Goal: Communication & Community: Answer question/provide support

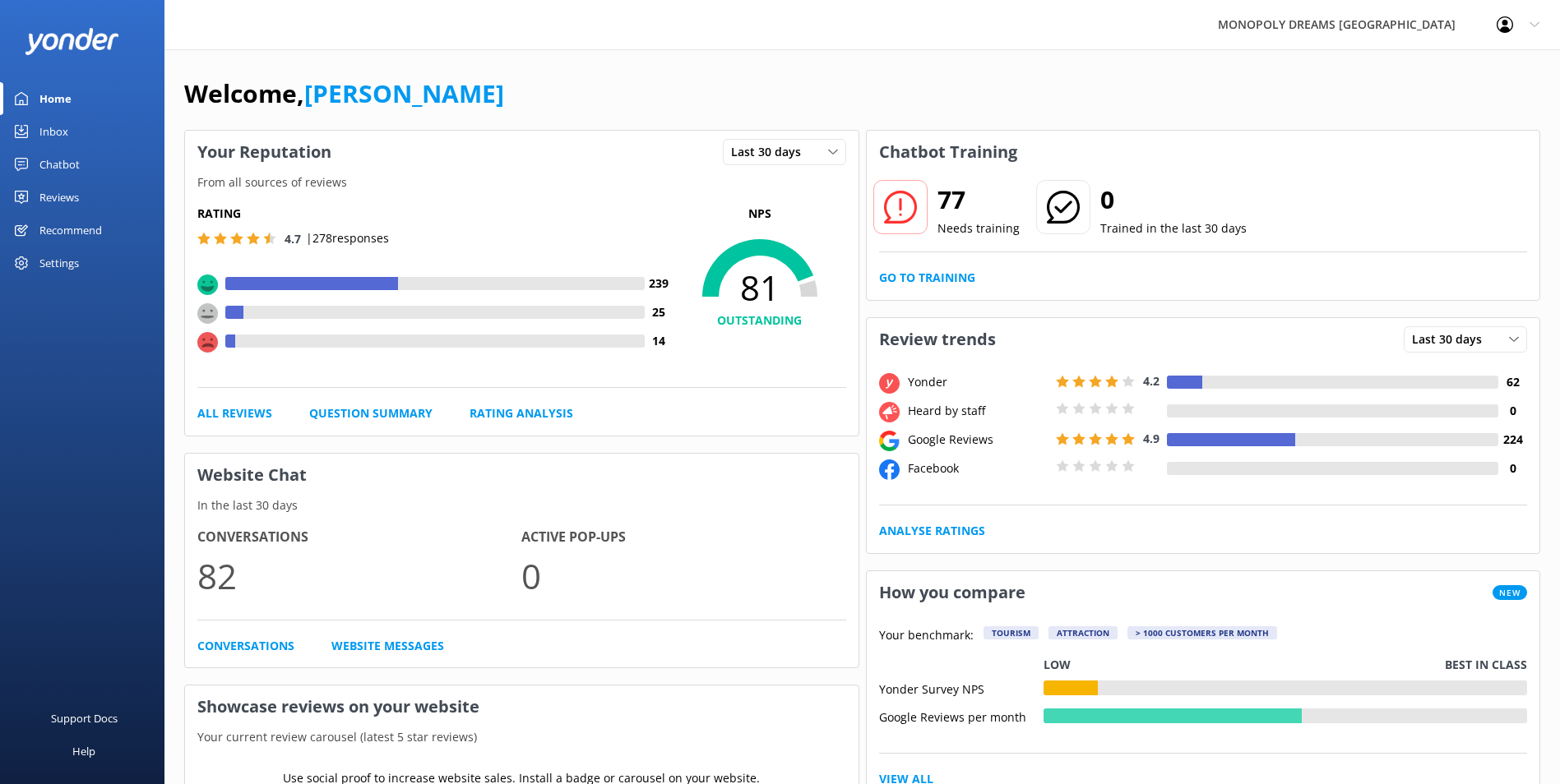
click at [79, 126] on link "Inbox" at bounding box center [82, 131] width 165 height 33
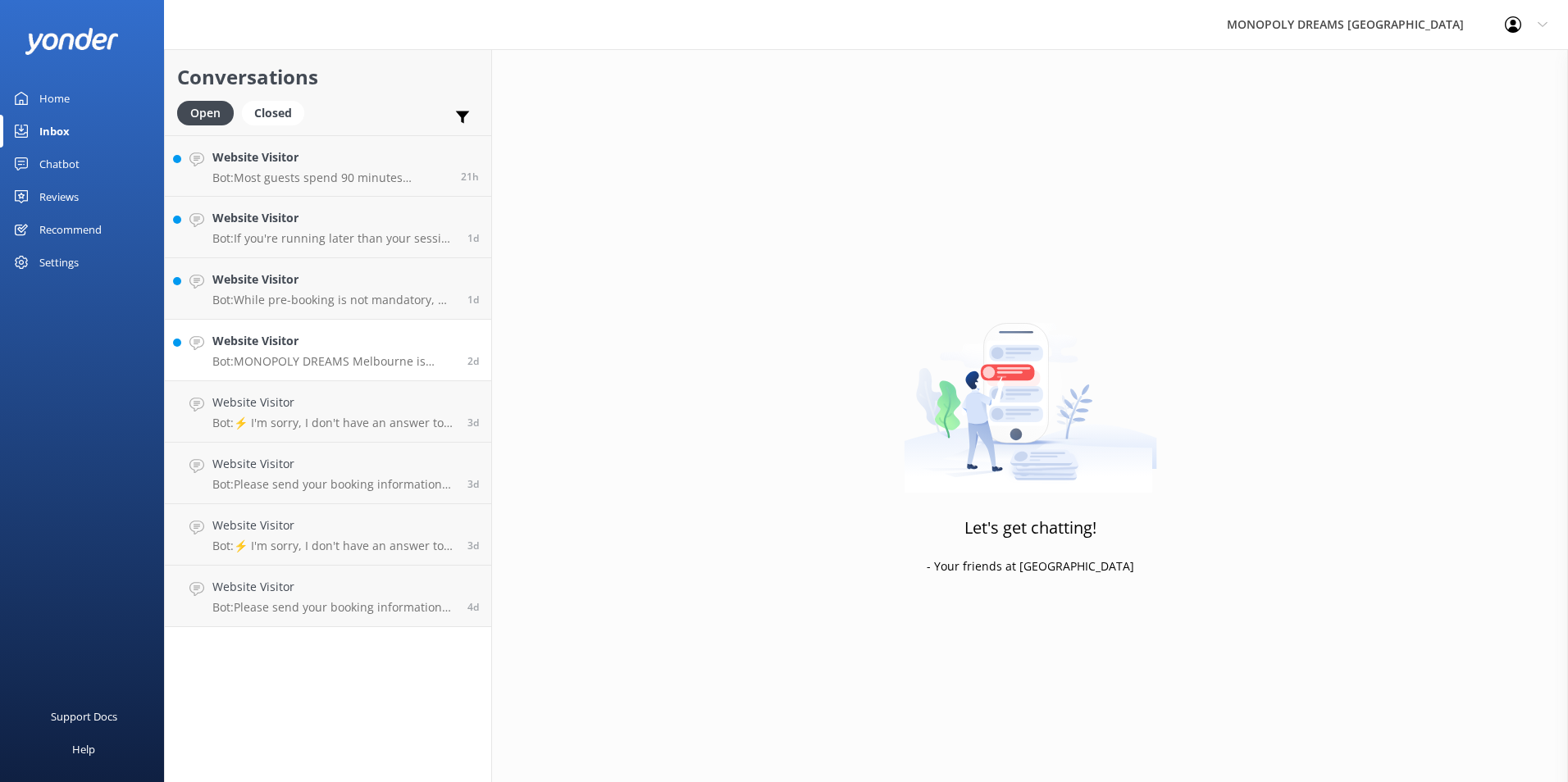
click at [365, 367] on p "Bot: MONOPOLY DREAMS Melbourne is suitable for guests of all ages, so you can e…" at bounding box center [334, 360] width 242 height 14
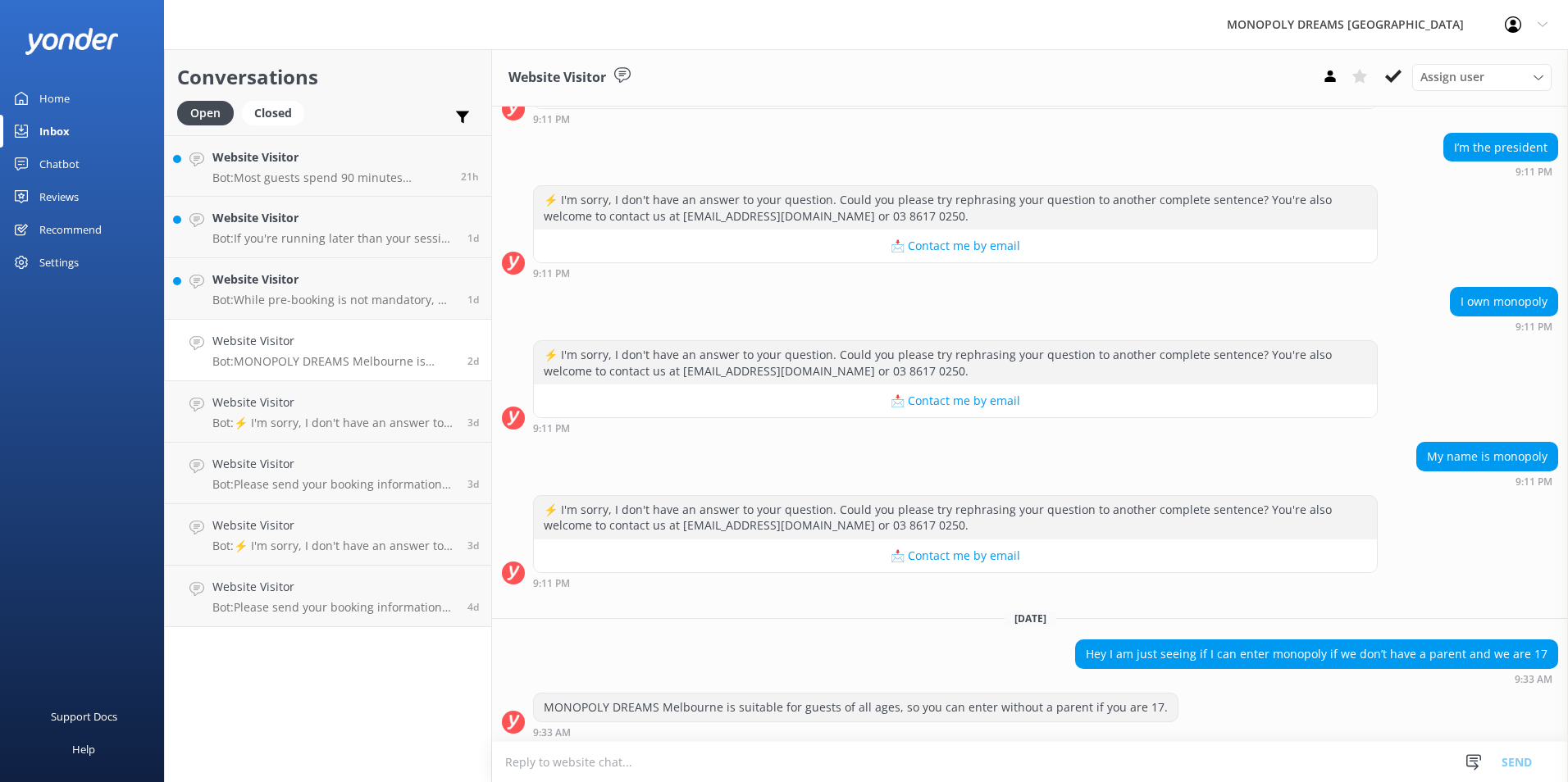
scroll to position [1169, 0]
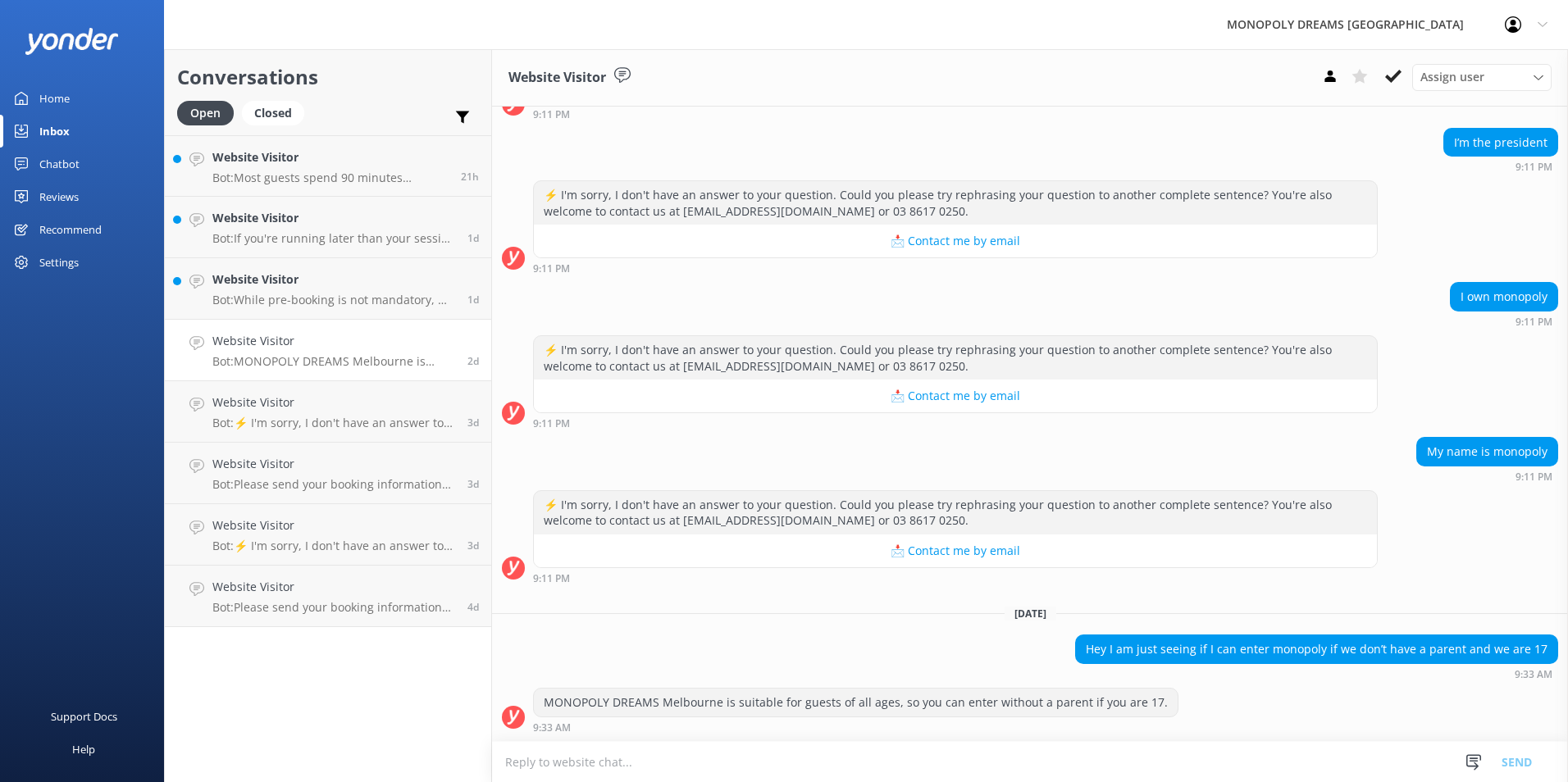
click at [1037, 751] on textarea at bounding box center [1030, 762] width 1076 height 40
click at [284, 298] on p "Bot: While pre-booking is not mandatory, we highly recommend it as we cannot gu…" at bounding box center [334, 299] width 242 height 14
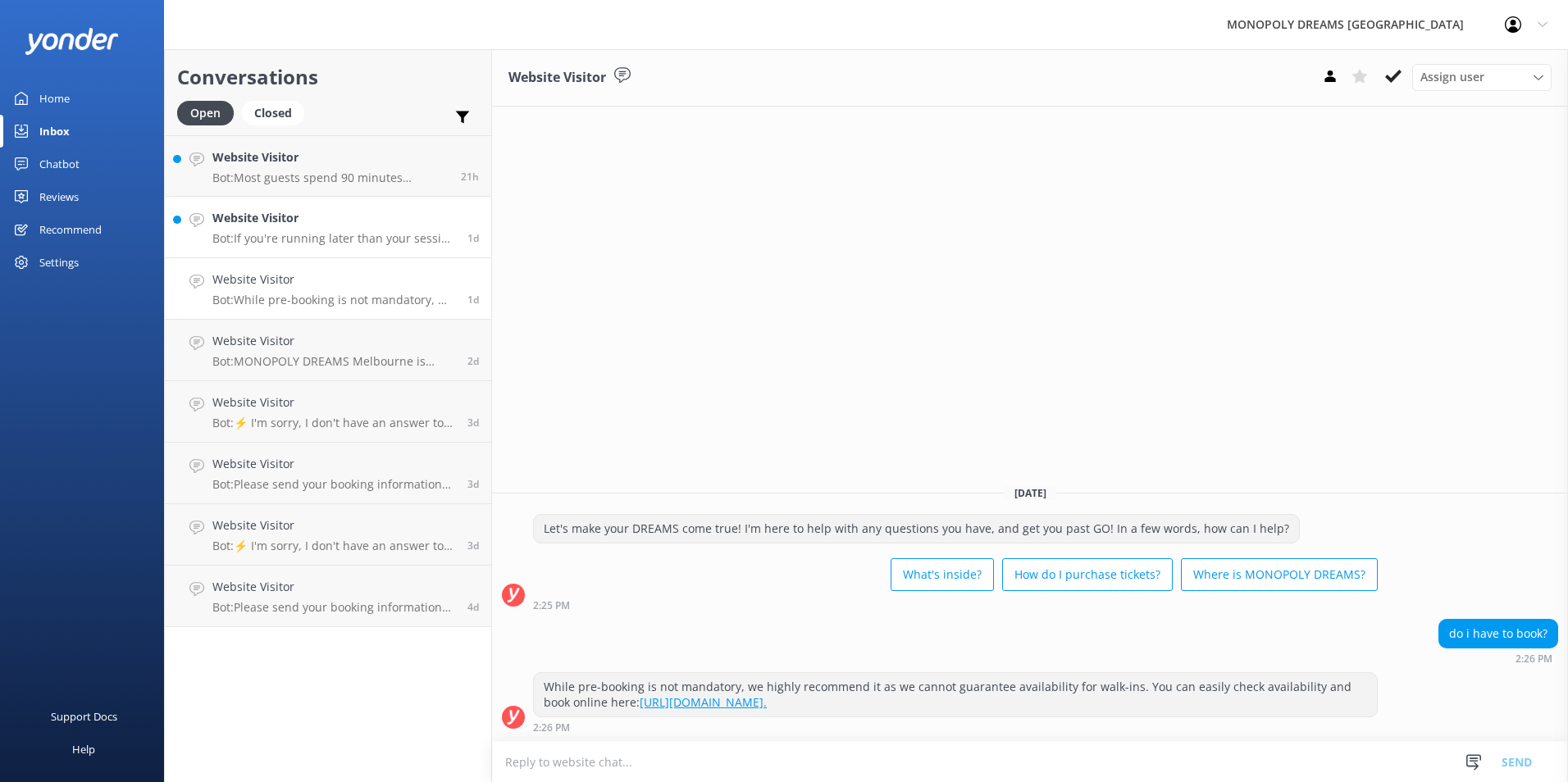
click at [355, 225] on h4 "Website Visitor" at bounding box center [334, 217] width 242 height 18
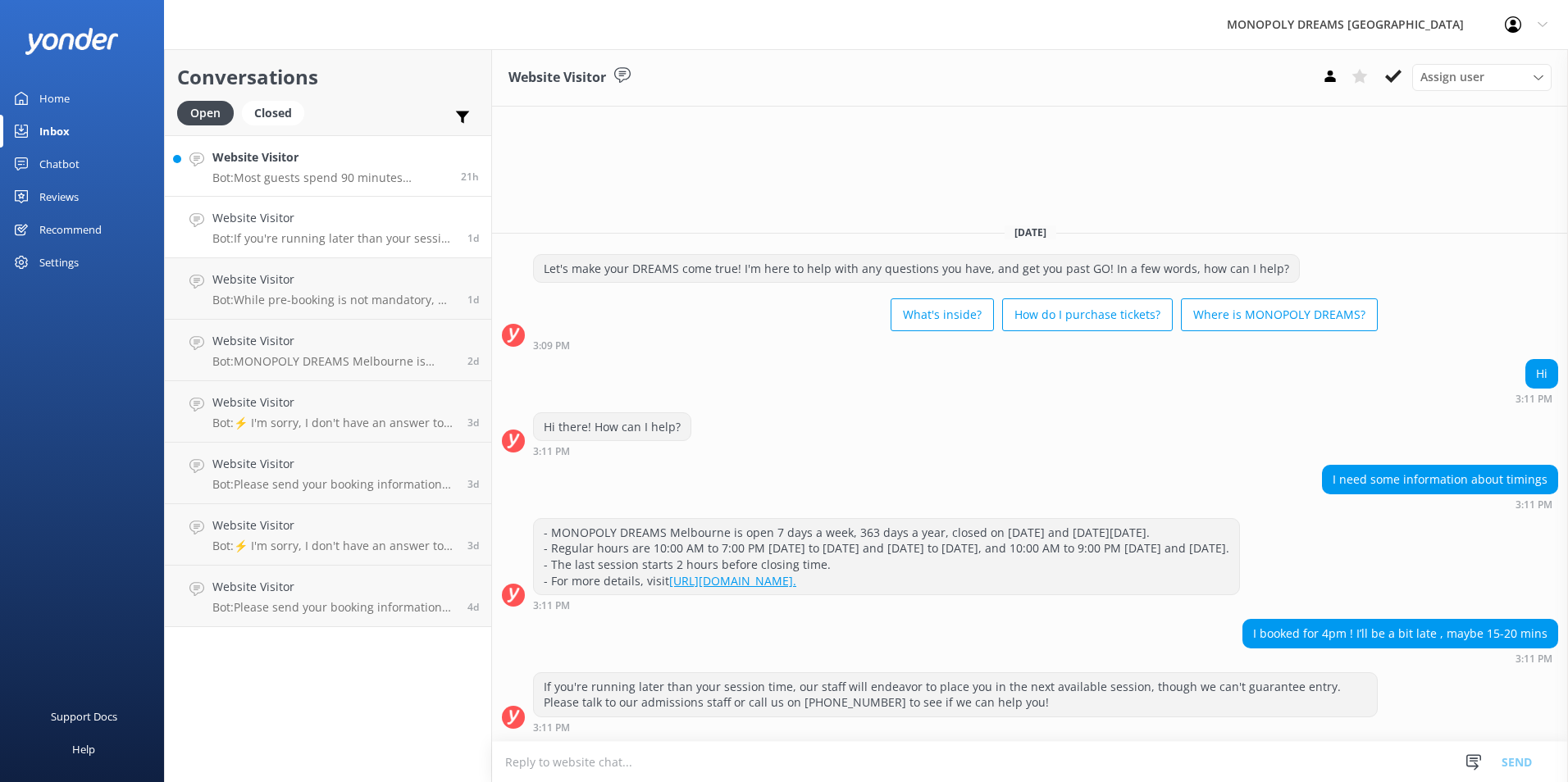
click at [388, 155] on h4 "Website Visitor" at bounding box center [331, 157] width 237 height 18
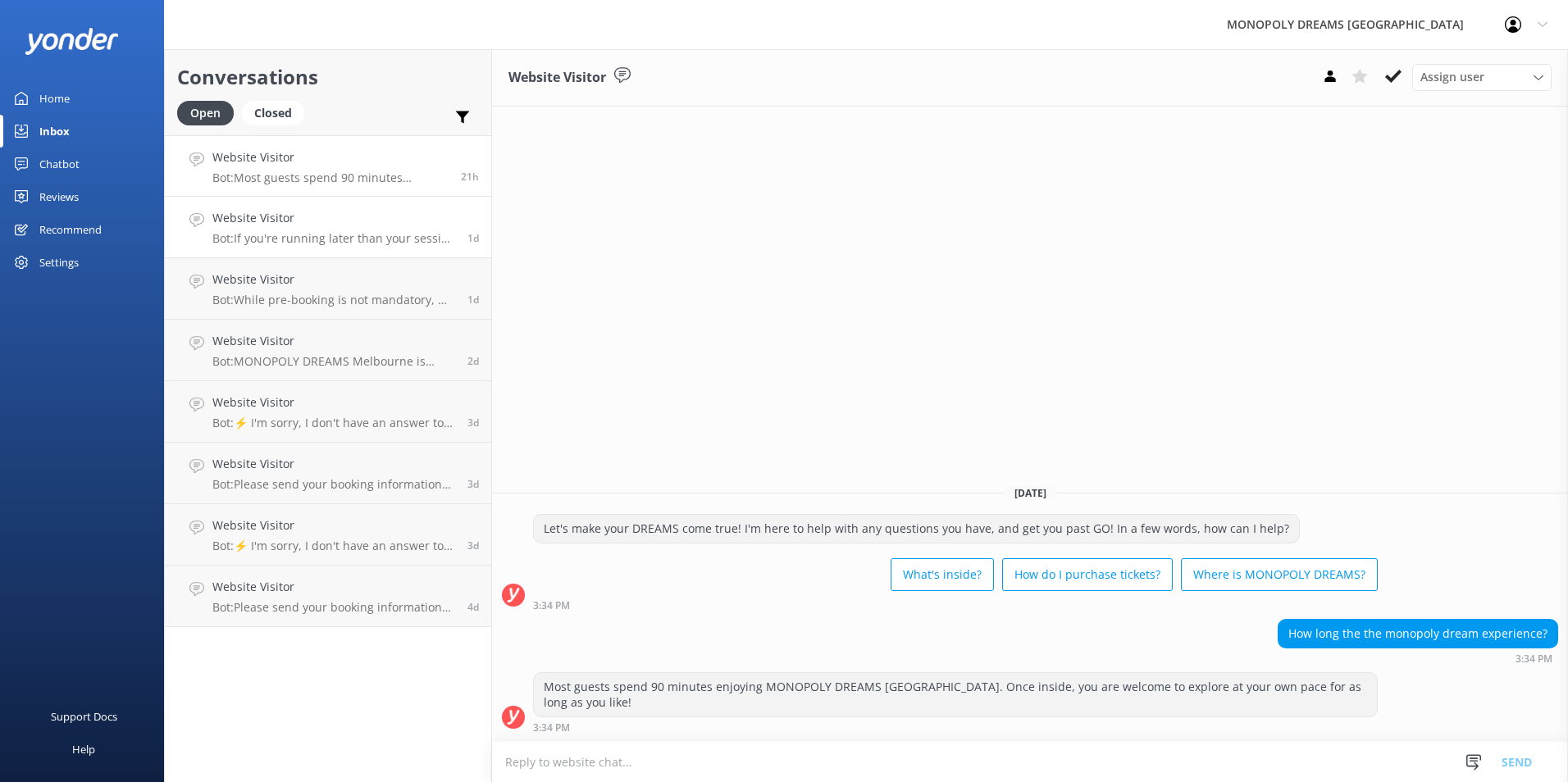
click at [282, 215] on h4 "Website Visitor" at bounding box center [334, 217] width 242 height 18
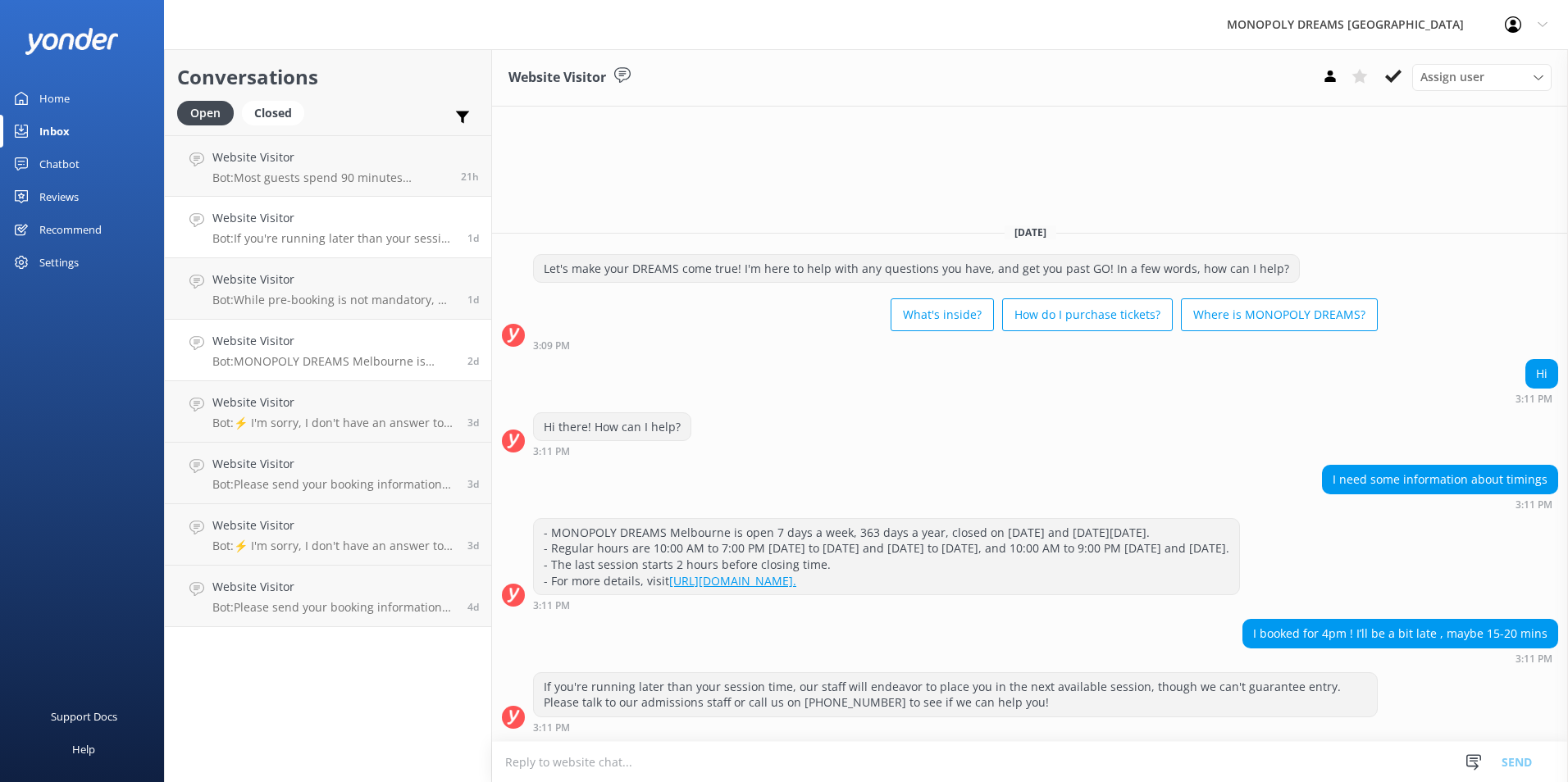
click at [342, 331] on link "Website Visitor Bot: MONOPOLY DREAMS [GEOGRAPHIC_DATA] is suitable for guests o…" at bounding box center [328, 350] width 326 height 61
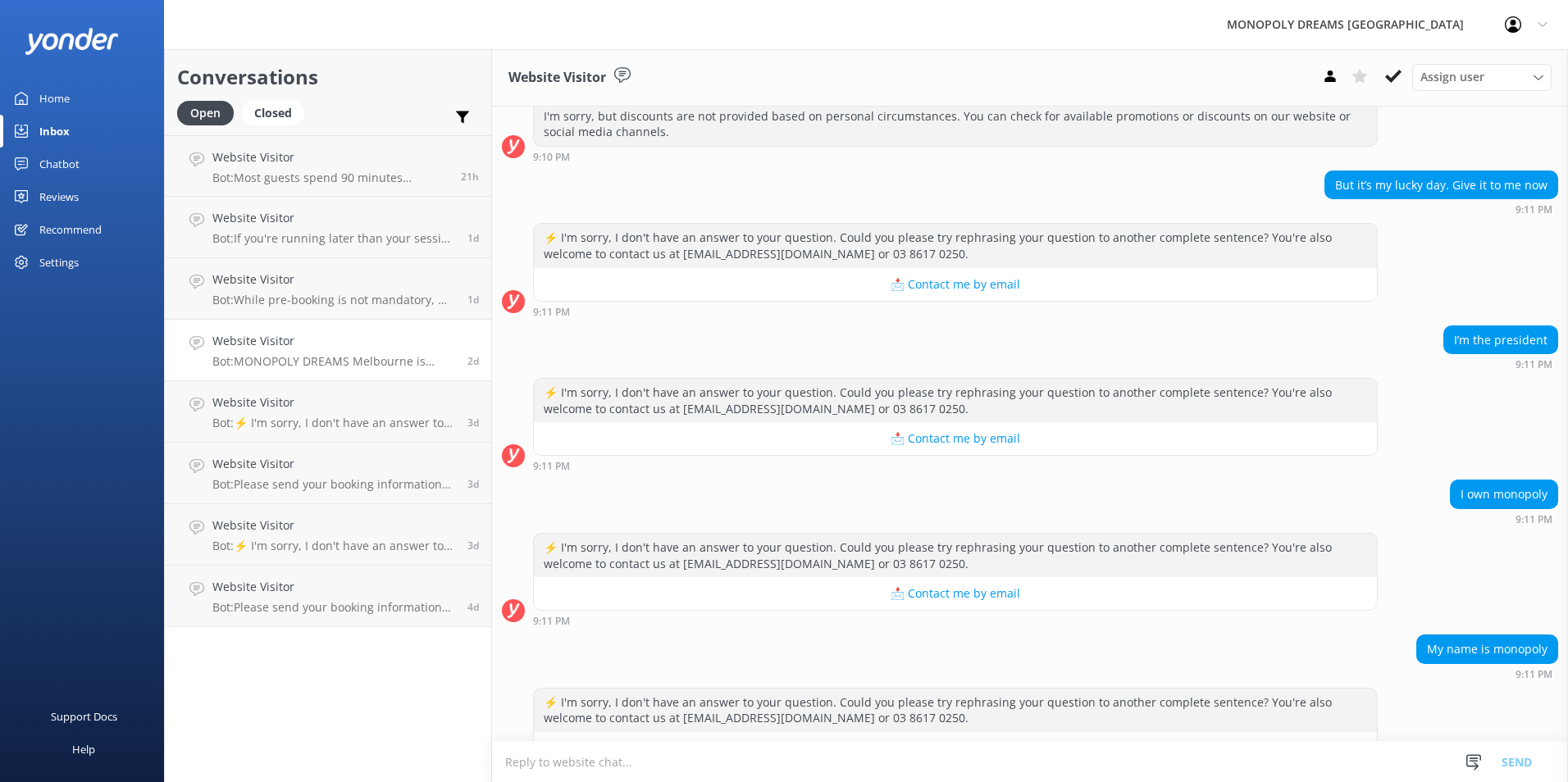
scroll to position [1169, 0]
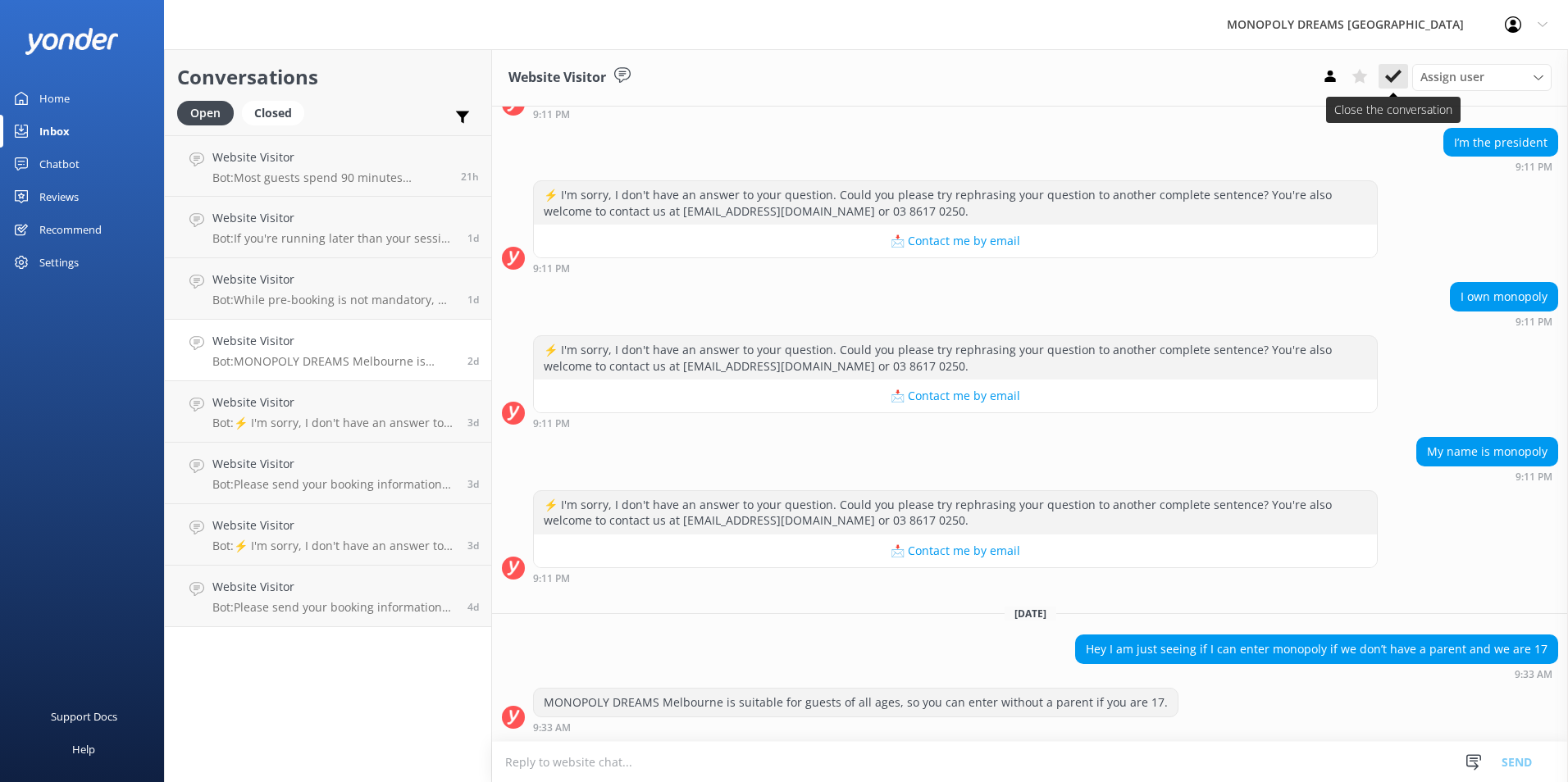
click at [1403, 69] on button at bounding box center [1393, 76] width 30 height 25
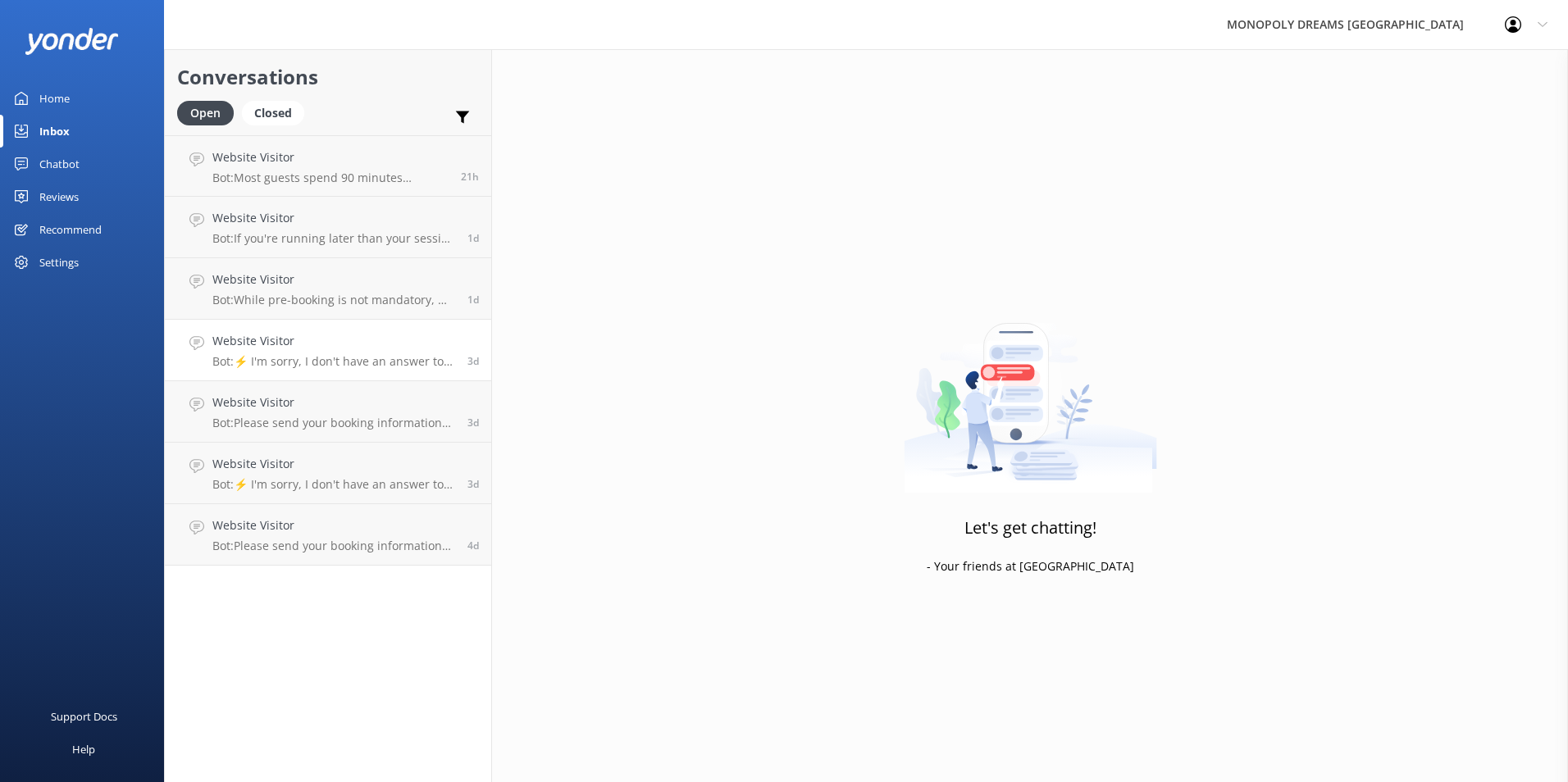
click at [412, 360] on p "Bot: ⚡ I'm sorry, I don't have an answer to your question. Could you please try…" at bounding box center [334, 360] width 242 height 14
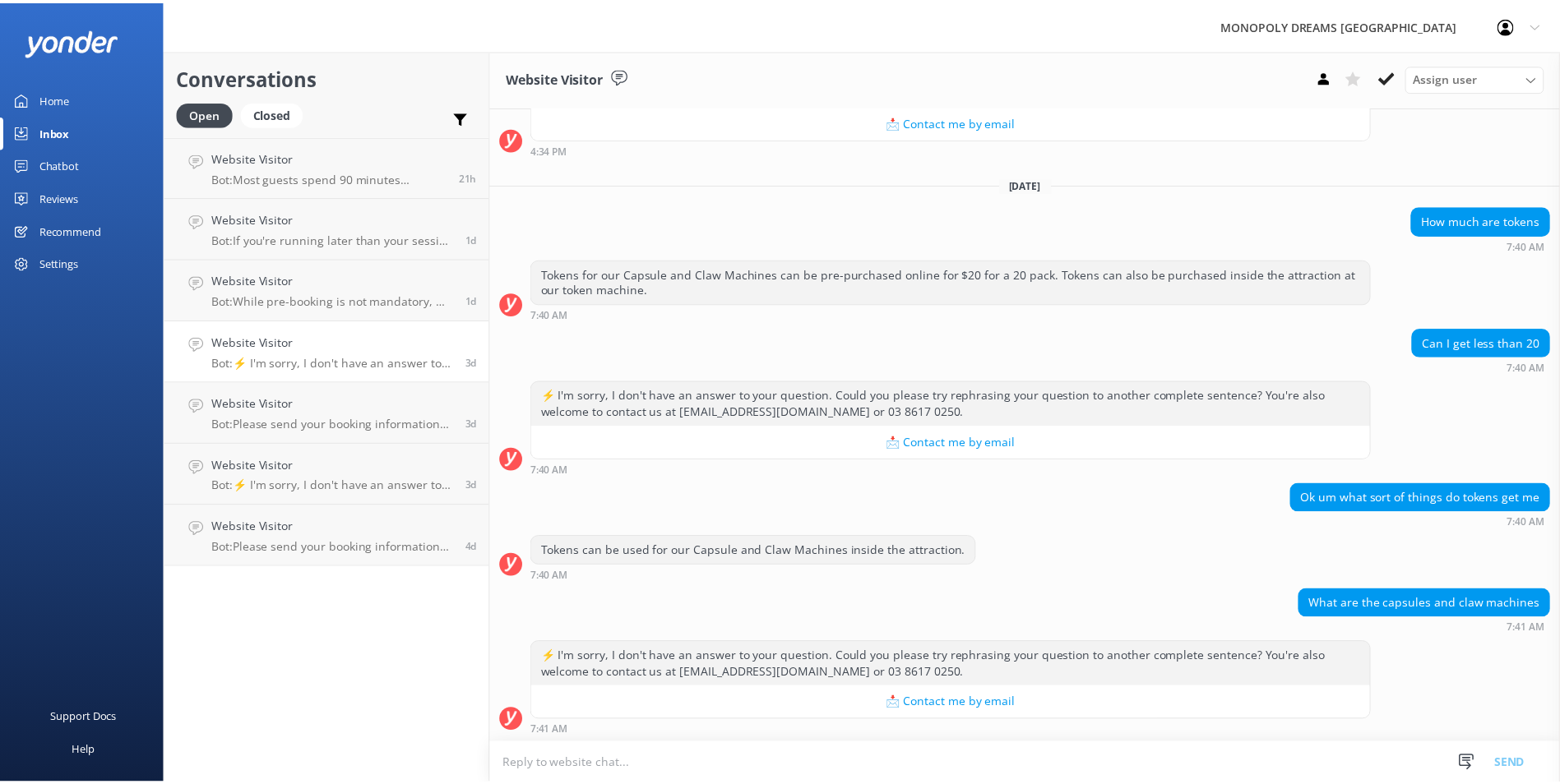
scroll to position [715, 0]
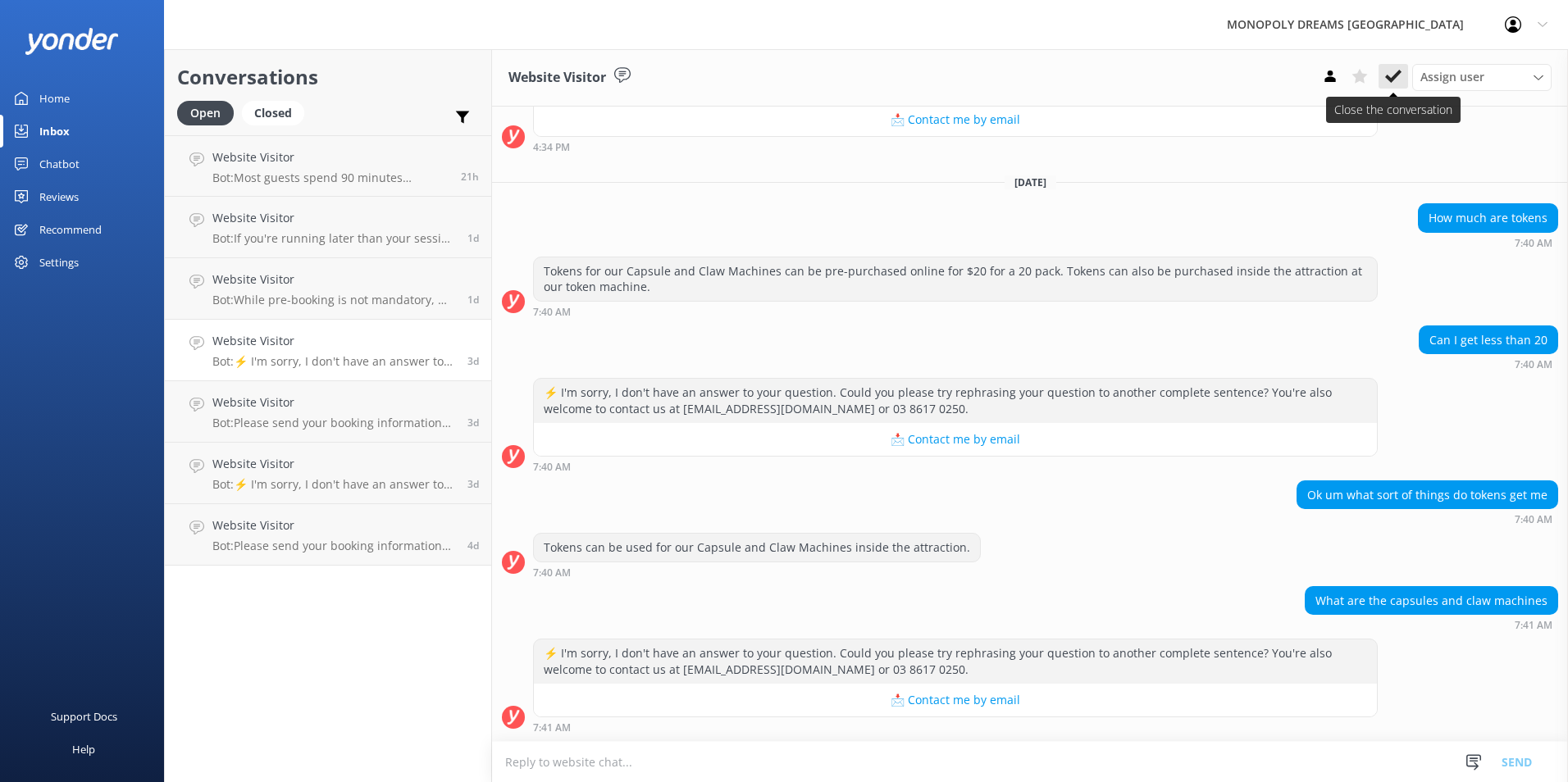
click at [1391, 80] on use at bounding box center [1393, 76] width 16 height 13
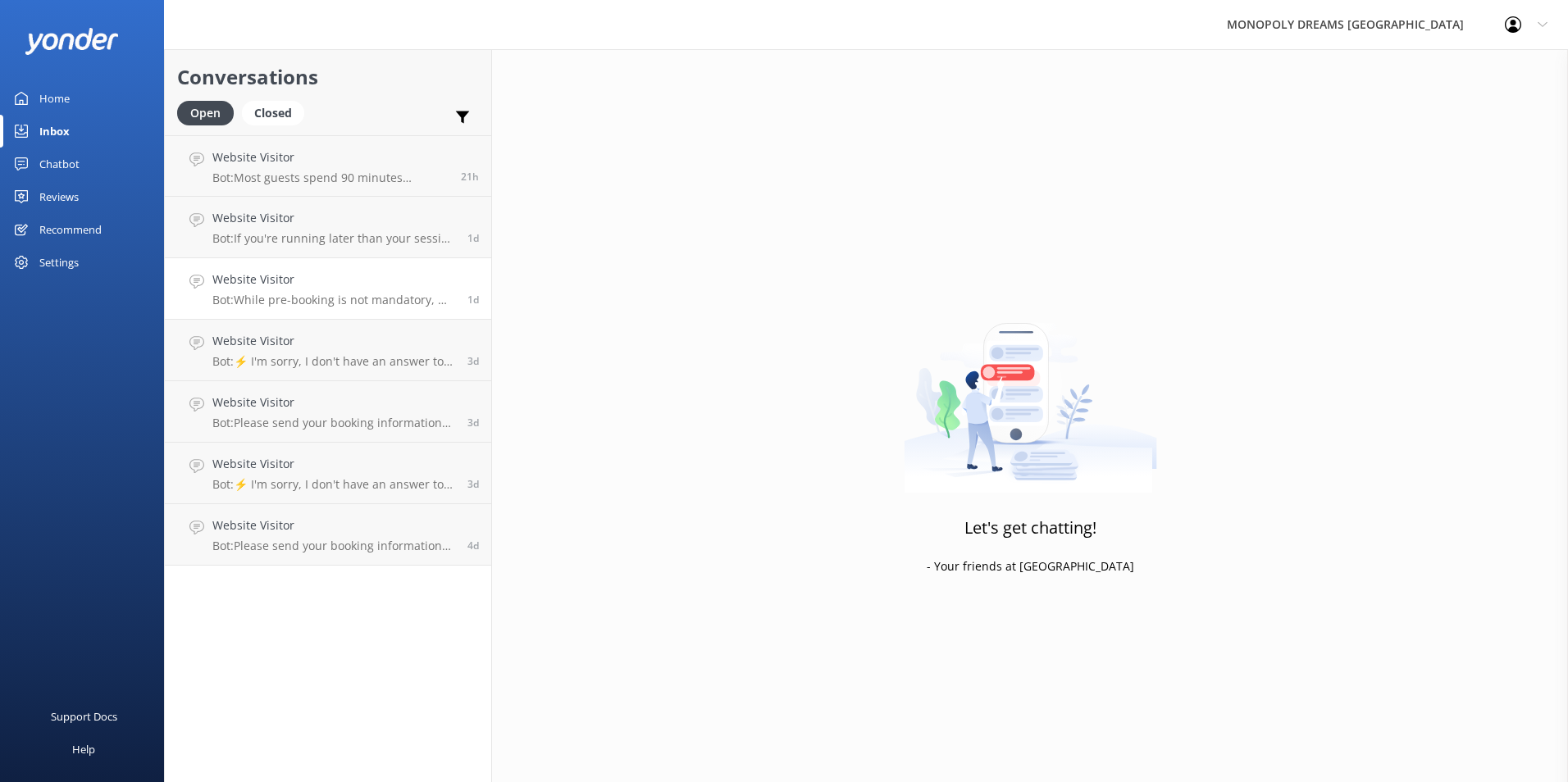
click at [318, 294] on p "Bot: While pre-booking is not mandatory, we highly recommend it as we cannot gu…" at bounding box center [334, 299] width 242 height 14
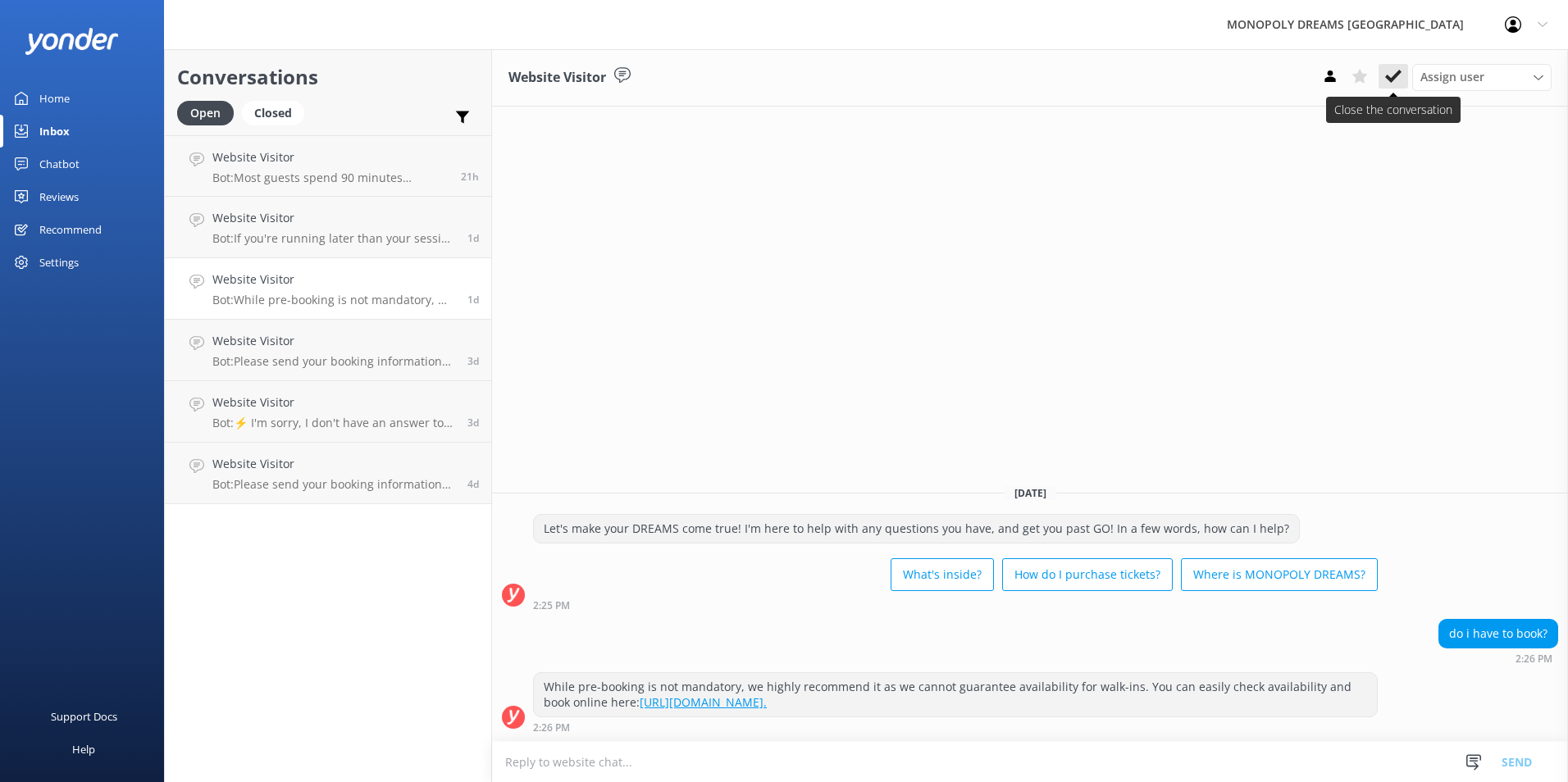
click at [1402, 77] on button at bounding box center [1393, 76] width 30 height 25
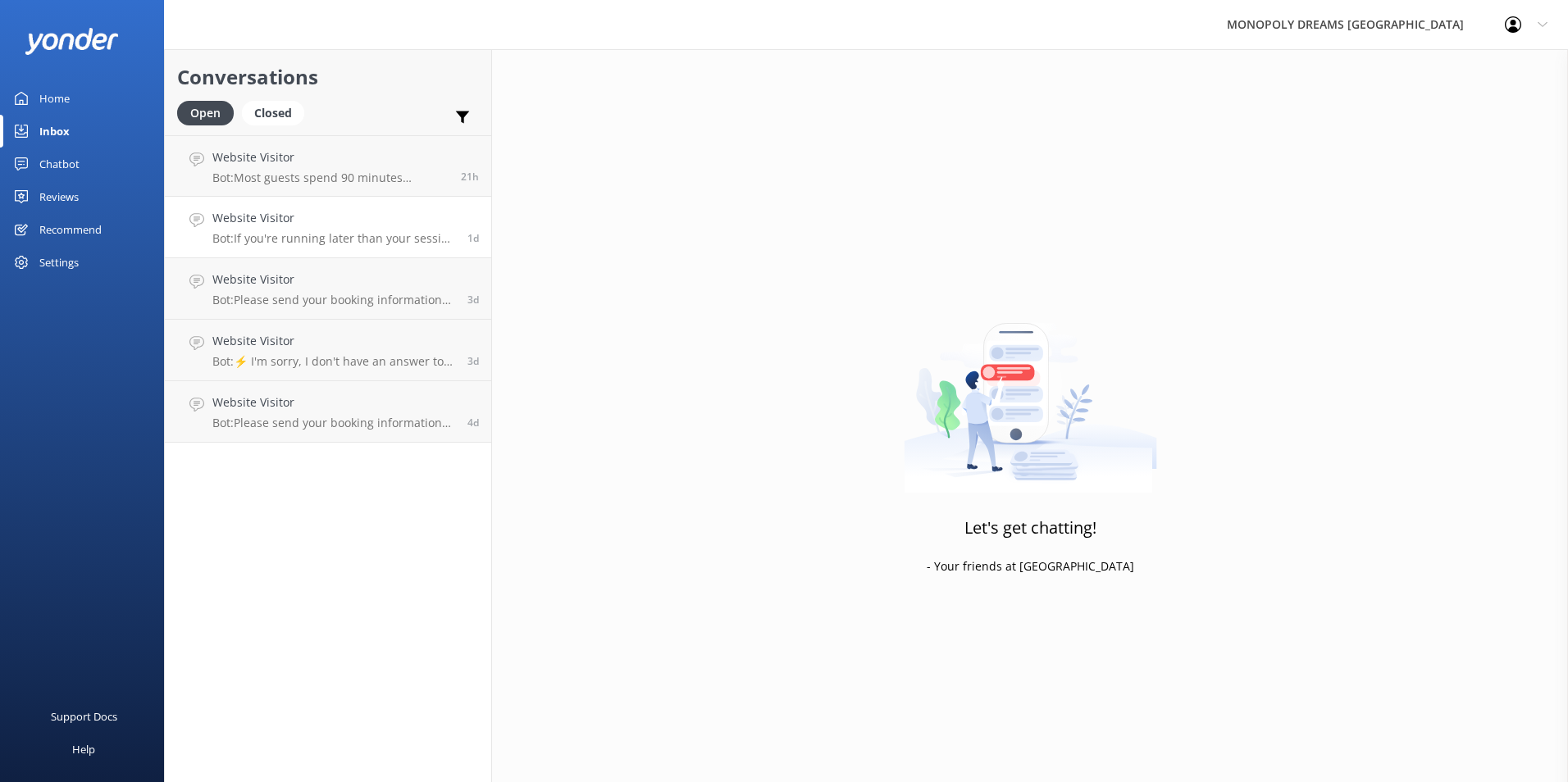
click at [353, 247] on link "Website Visitor Bot: If you're running later than your session time, our staff …" at bounding box center [328, 227] width 326 height 61
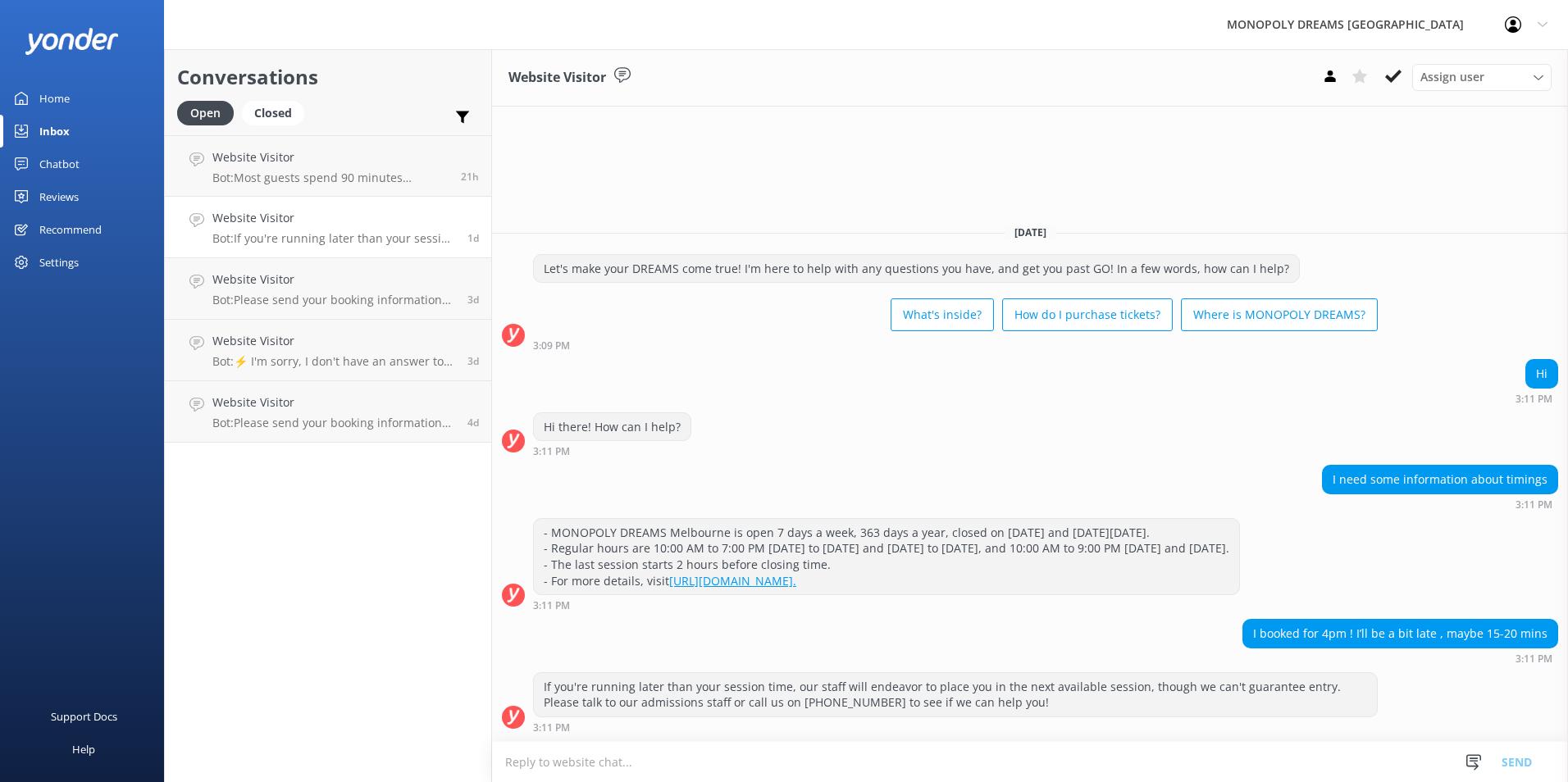
click at [1390, 90] on div "Assign user [PERSON_NAME] [PERSON_NAME] [PERSON_NAME] [PERSON_NAME] [PERSON_NAM…" at bounding box center [1434, 77] width 237 height 27
click at [1390, 85] on button at bounding box center [1393, 76] width 30 height 25
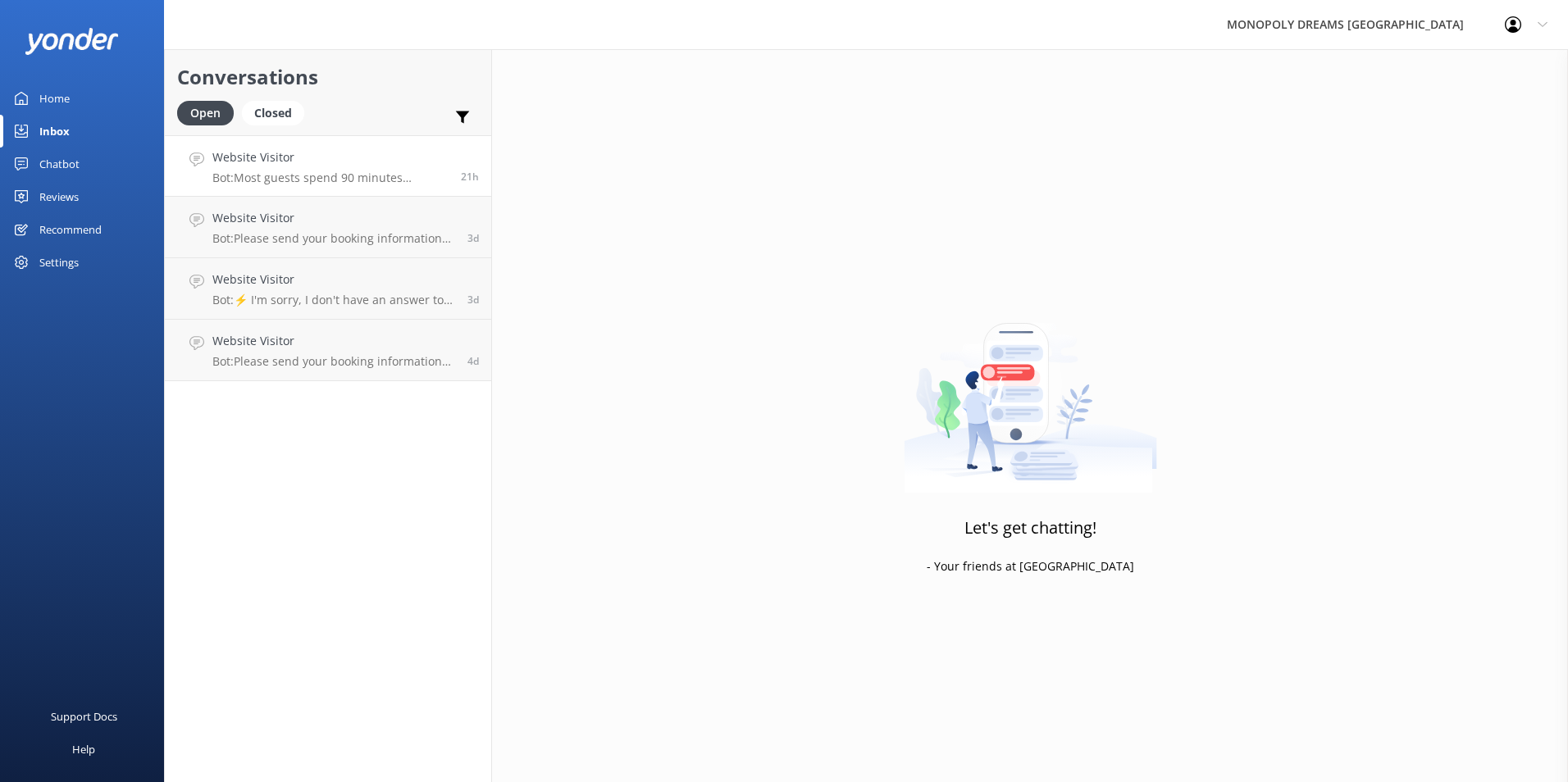
click at [382, 168] on div "Website Visitor Bot: Most guests spend 90 minutes enjoying MONOPOLY DREAMS [GEO…" at bounding box center [331, 166] width 237 height 35
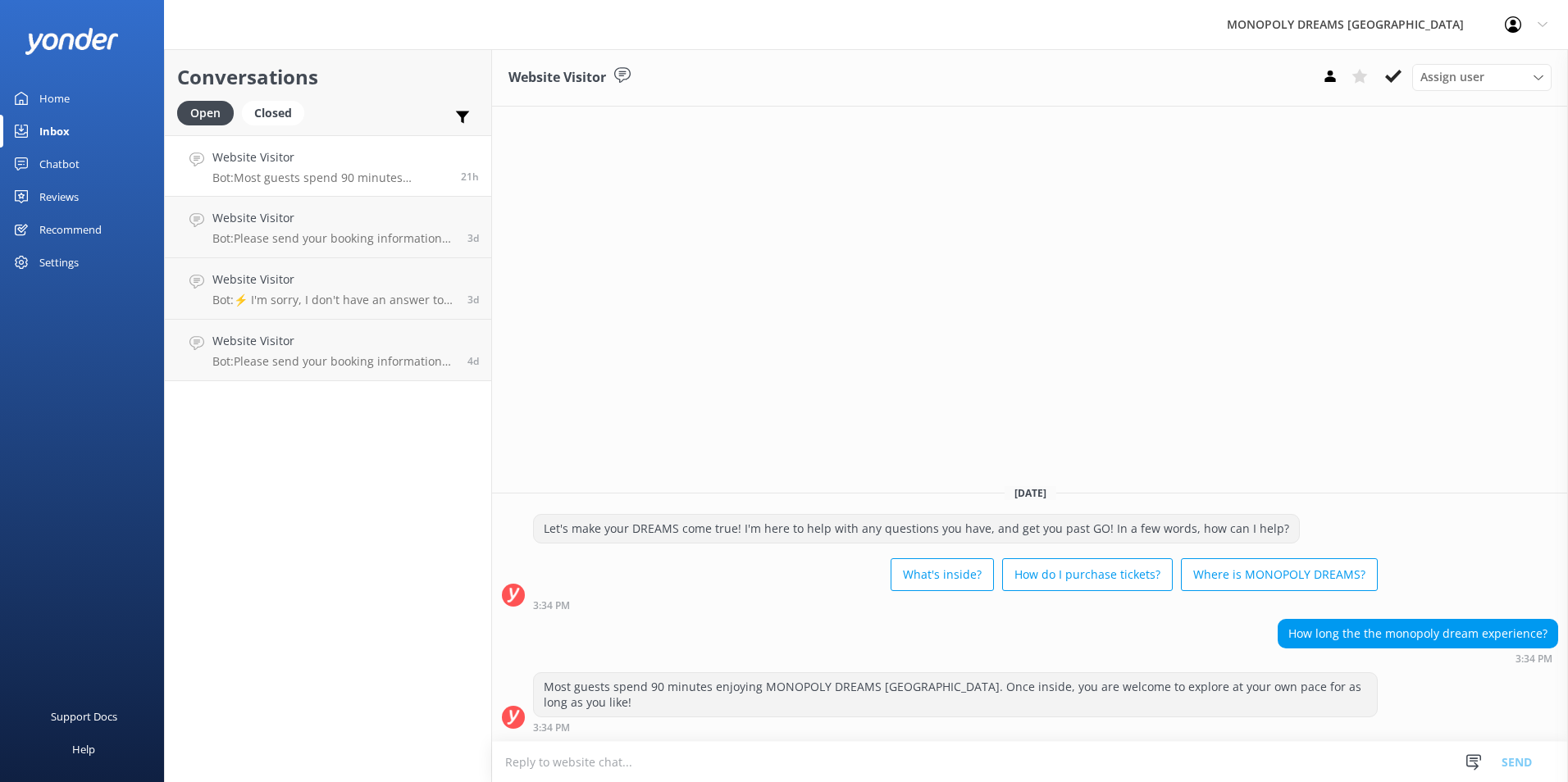
click at [1381, 76] on button at bounding box center [1393, 76] width 30 height 25
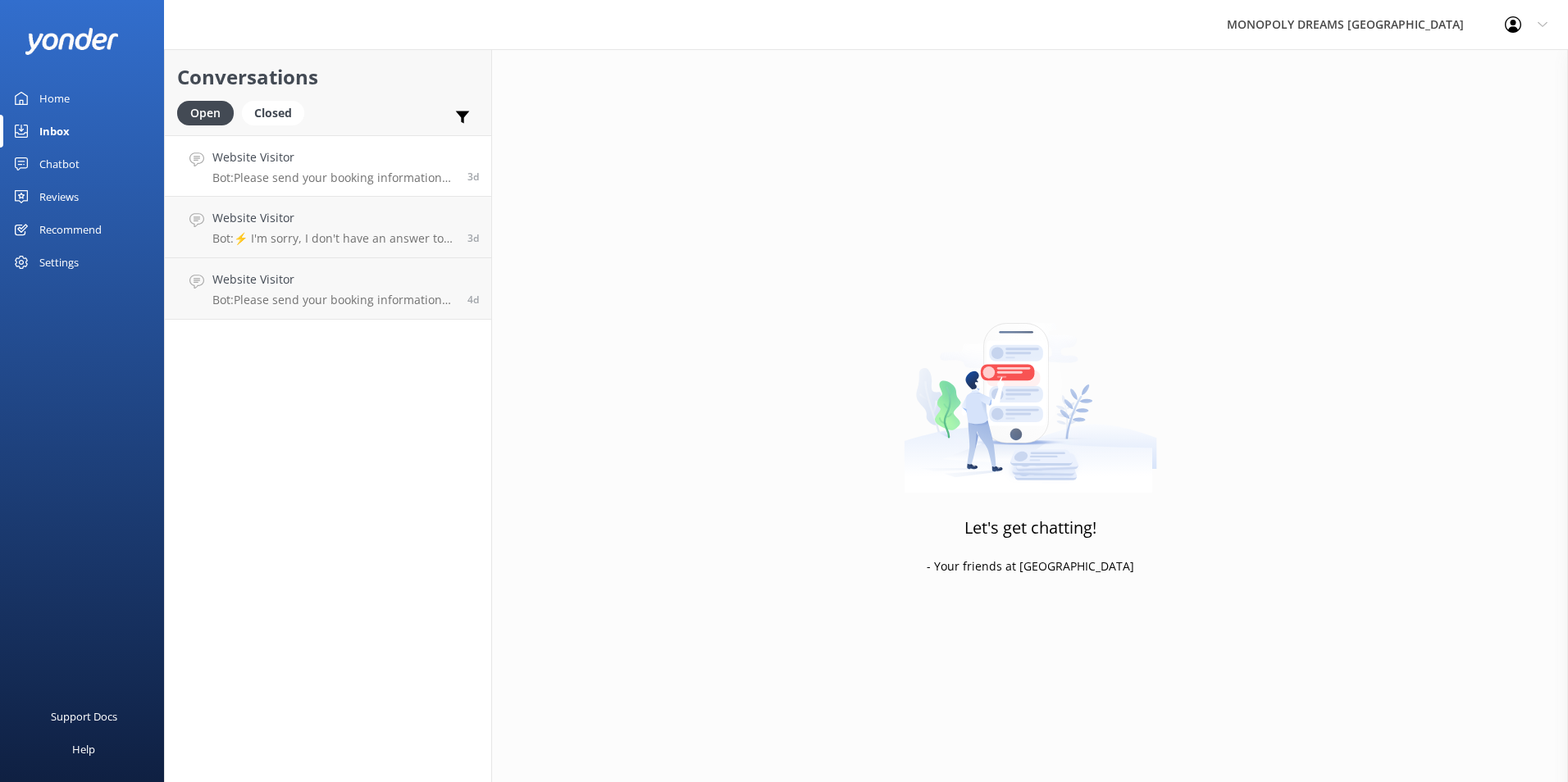
click at [367, 166] on h4 "Website Visitor" at bounding box center [334, 157] width 242 height 18
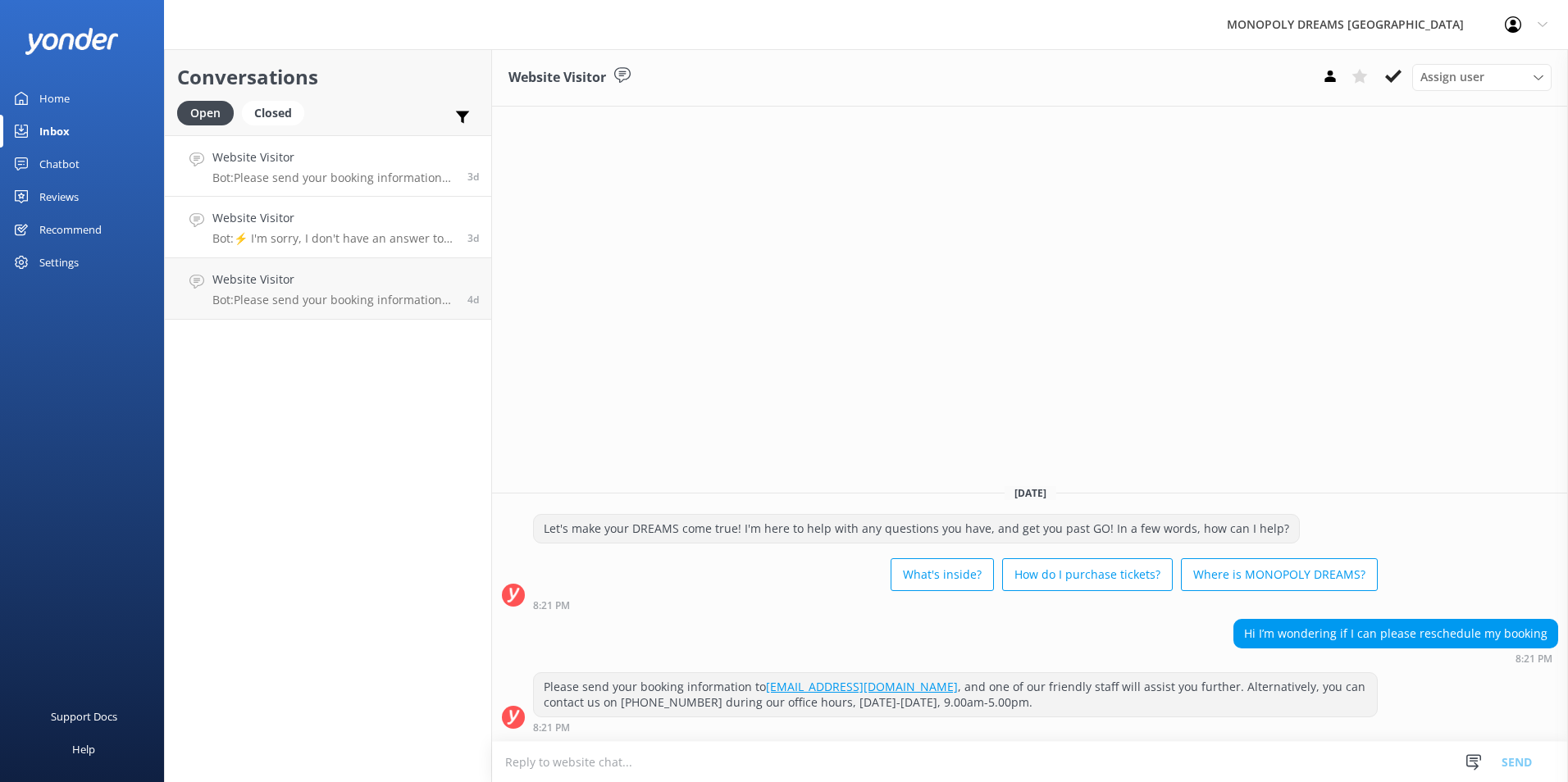
click at [365, 214] on h4 "Website Visitor" at bounding box center [334, 217] width 242 height 18
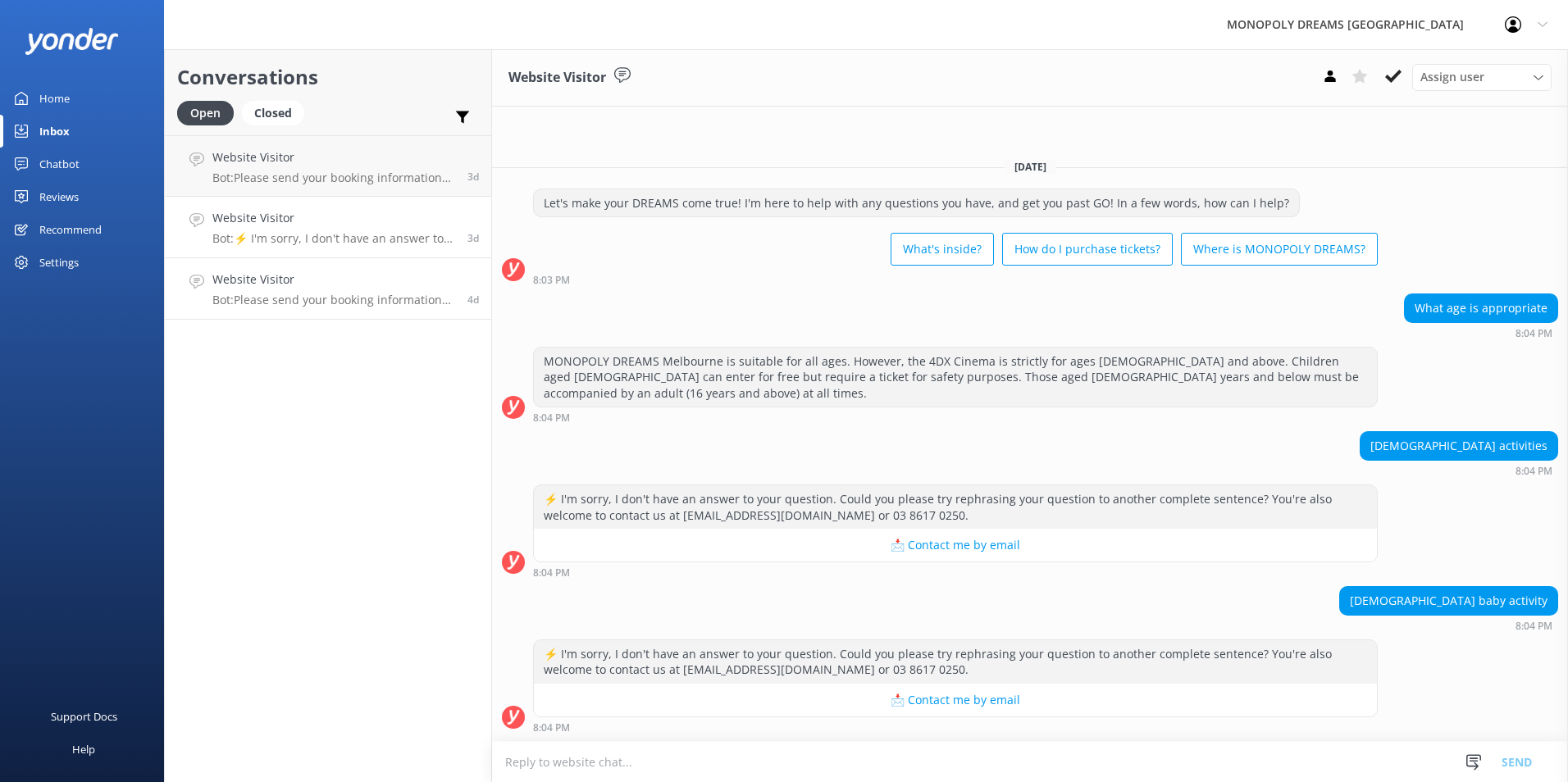
click at [365, 291] on div "Website Visitor Bot: Please send your booking information to [EMAIL_ADDRESS][DO…" at bounding box center [334, 289] width 242 height 36
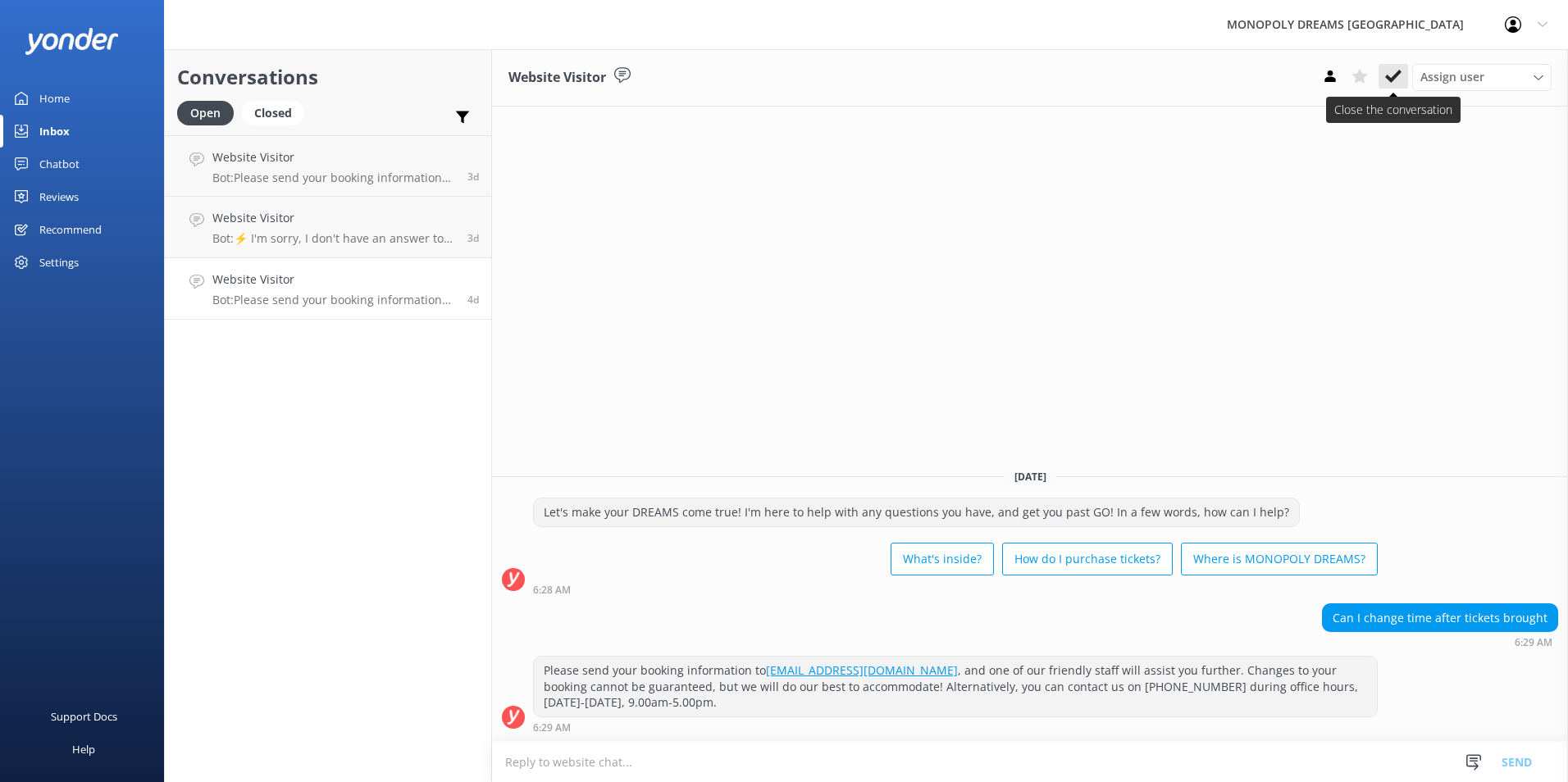
click at [1384, 78] on button at bounding box center [1393, 76] width 30 height 25
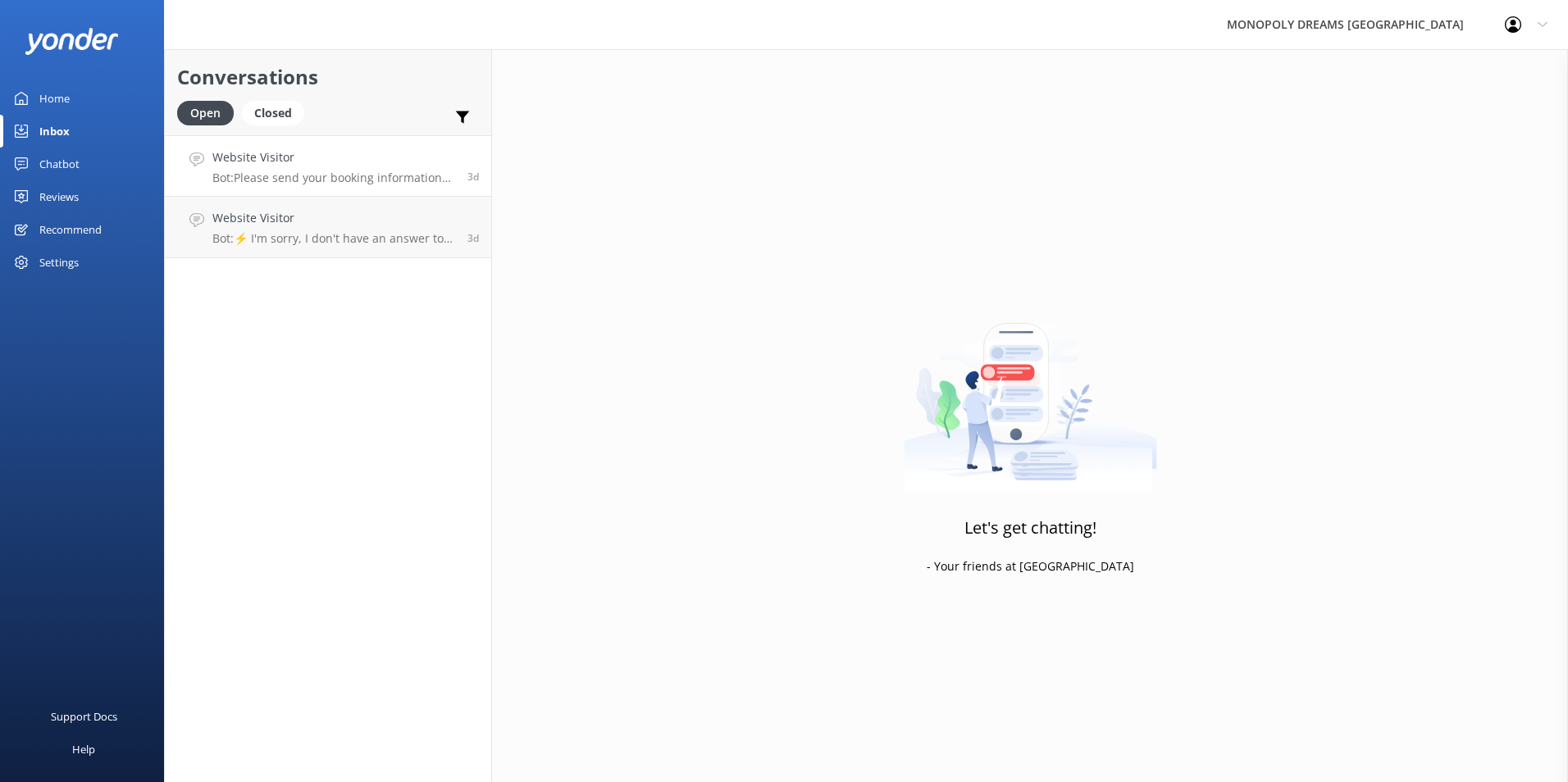
click at [409, 156] on h4 "Website Visitor" at bounding box center [334, 157] width 242 height 18
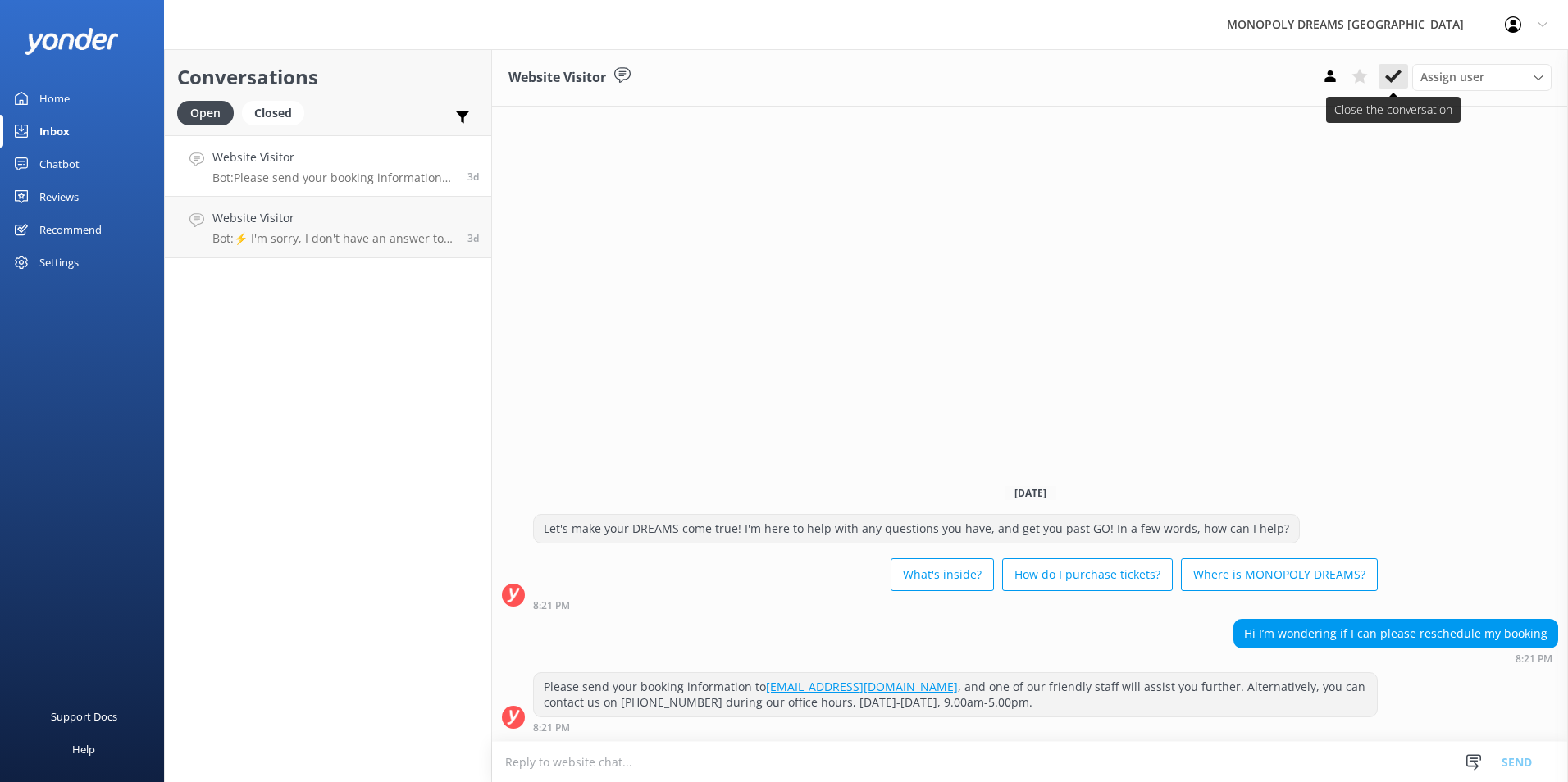
click at [1402, 75] on button at bounding box center [1393, 76] width 30 height 25
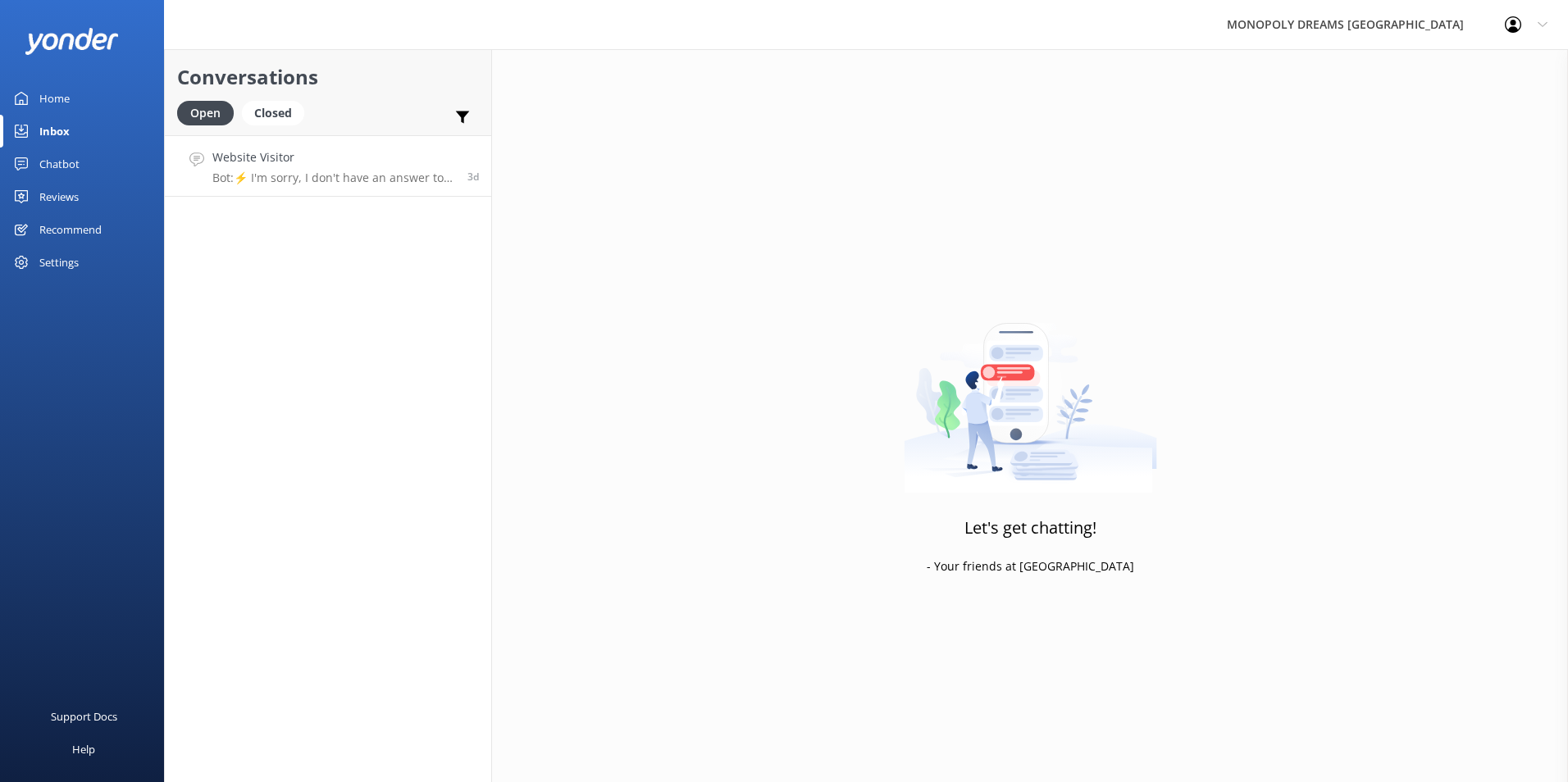
click at [329, 167] on div "Website Visitor Bot: ⚡ I'm sorry, I don't have an answer to your question. Coul…" at bounding box center [334, 166] width 242 height 35
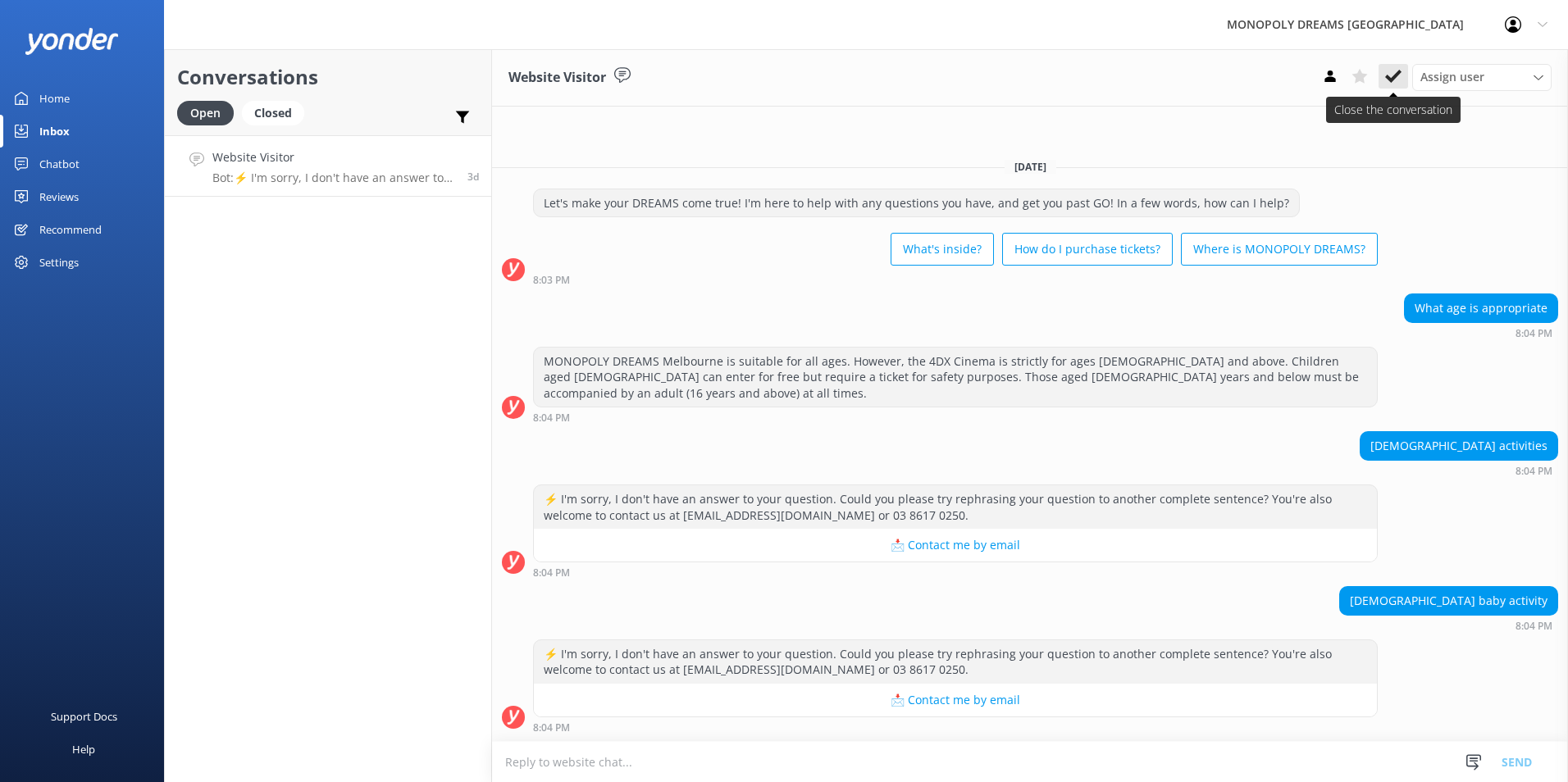
click at [1393, 74] on icon at bounding box center [1393, 75] width 16 height 16
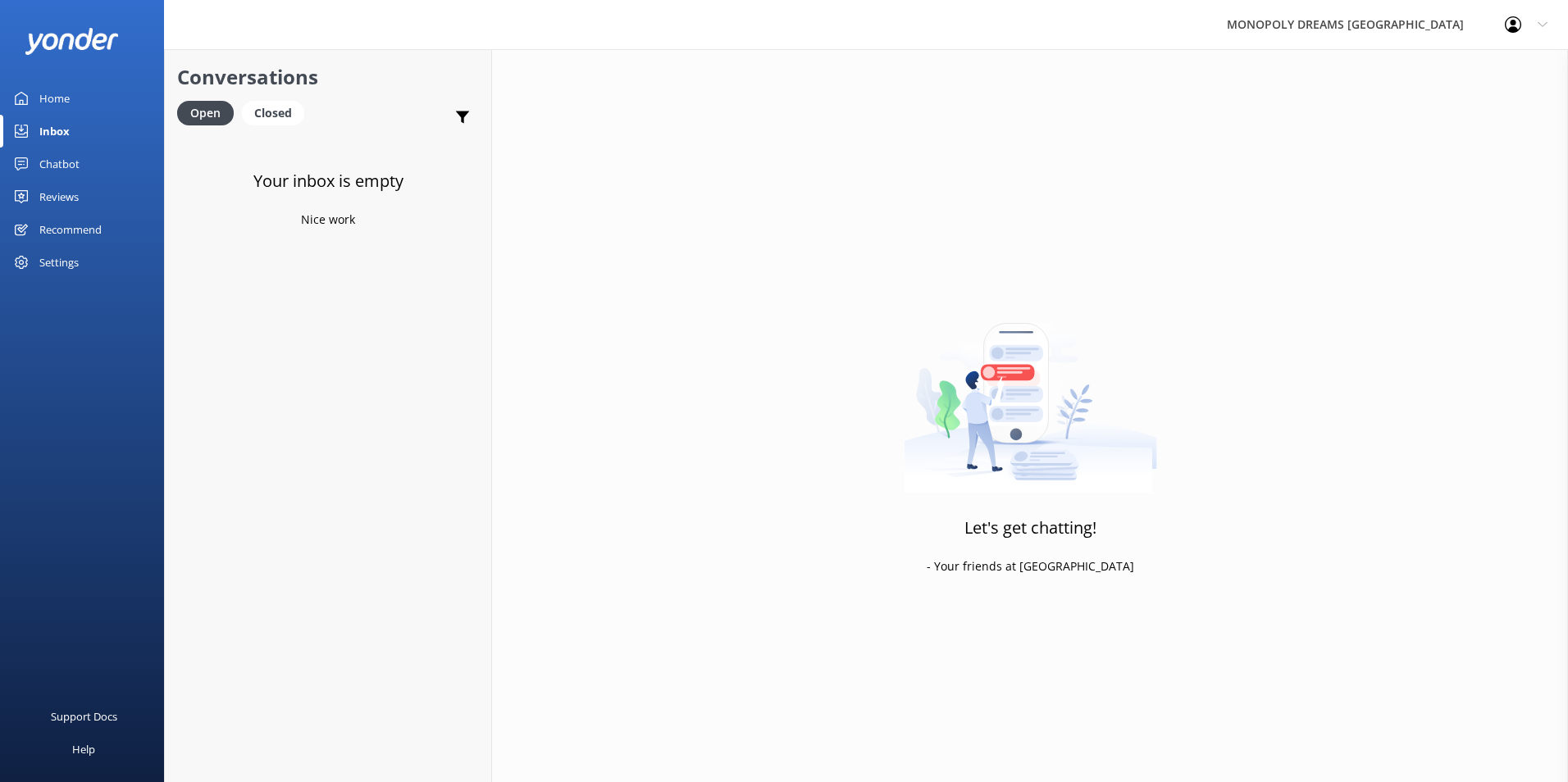
click at [60, 100] on div "Home" at bounding box center [54, 98] width 31 height 32
